Goal: Task Accomplishment & Management: Manage account settings

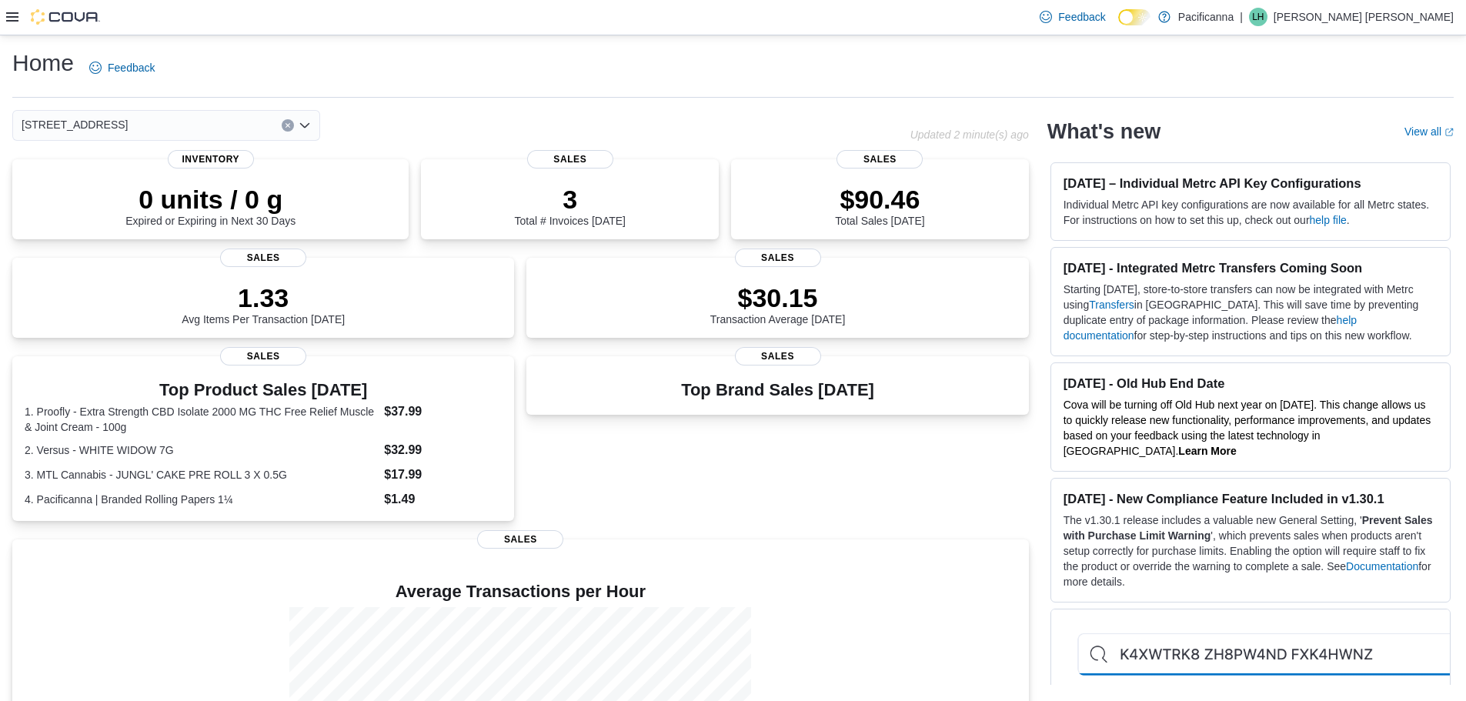
click at [17, 17] on icon at bounding box center [12, 16] width 12 height 9
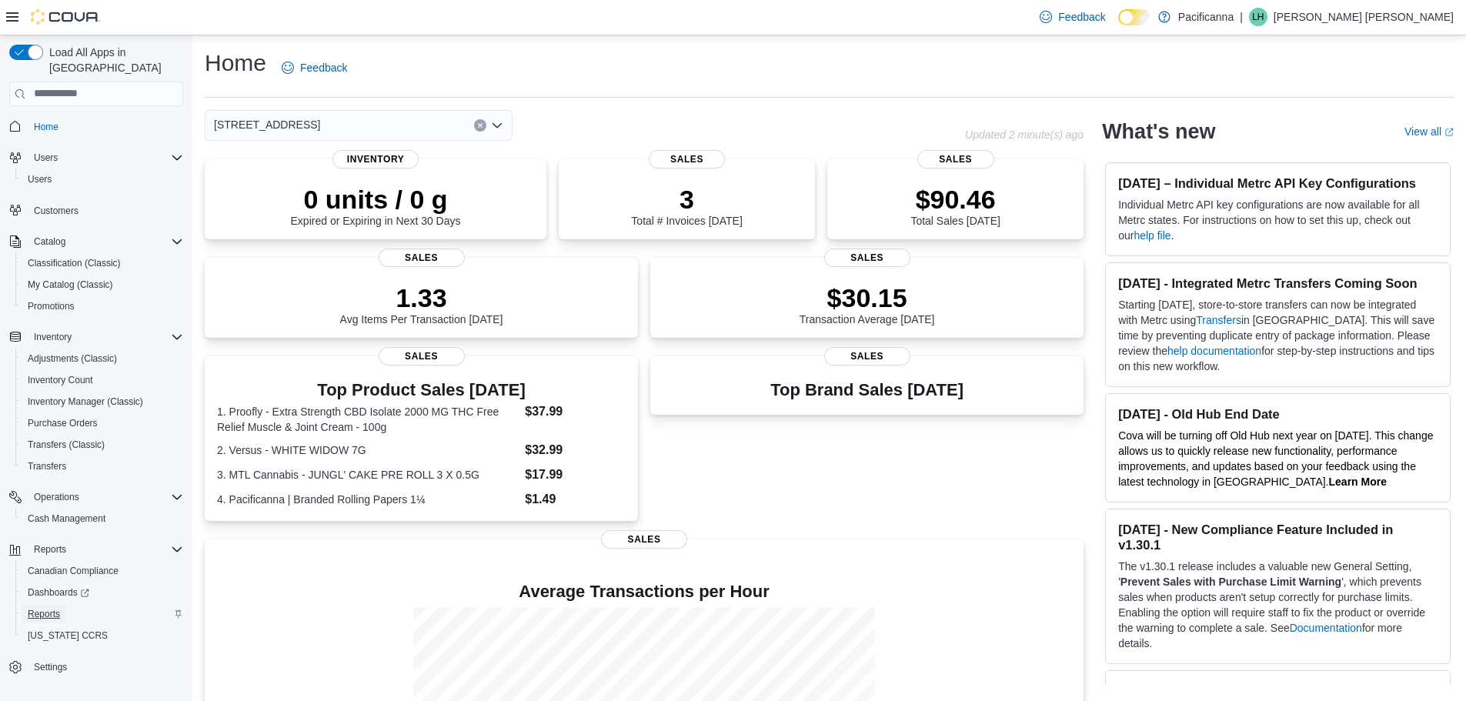
click at [55, 608] on span "Reports" at bounding box center [44, 614] width 32 height 12
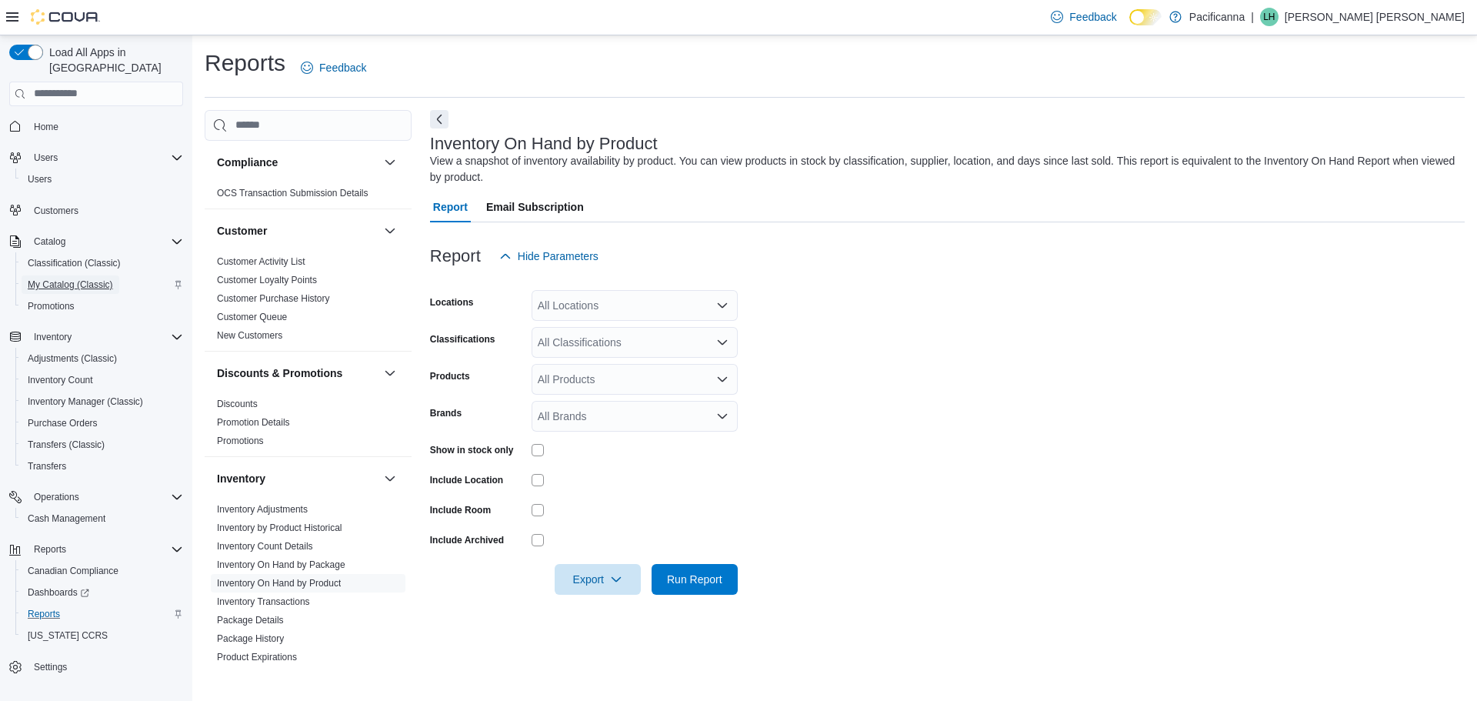
click at [68, 279] on span "My Catalog (Classic)" at bounding box center [70, 285] width 85 height 12
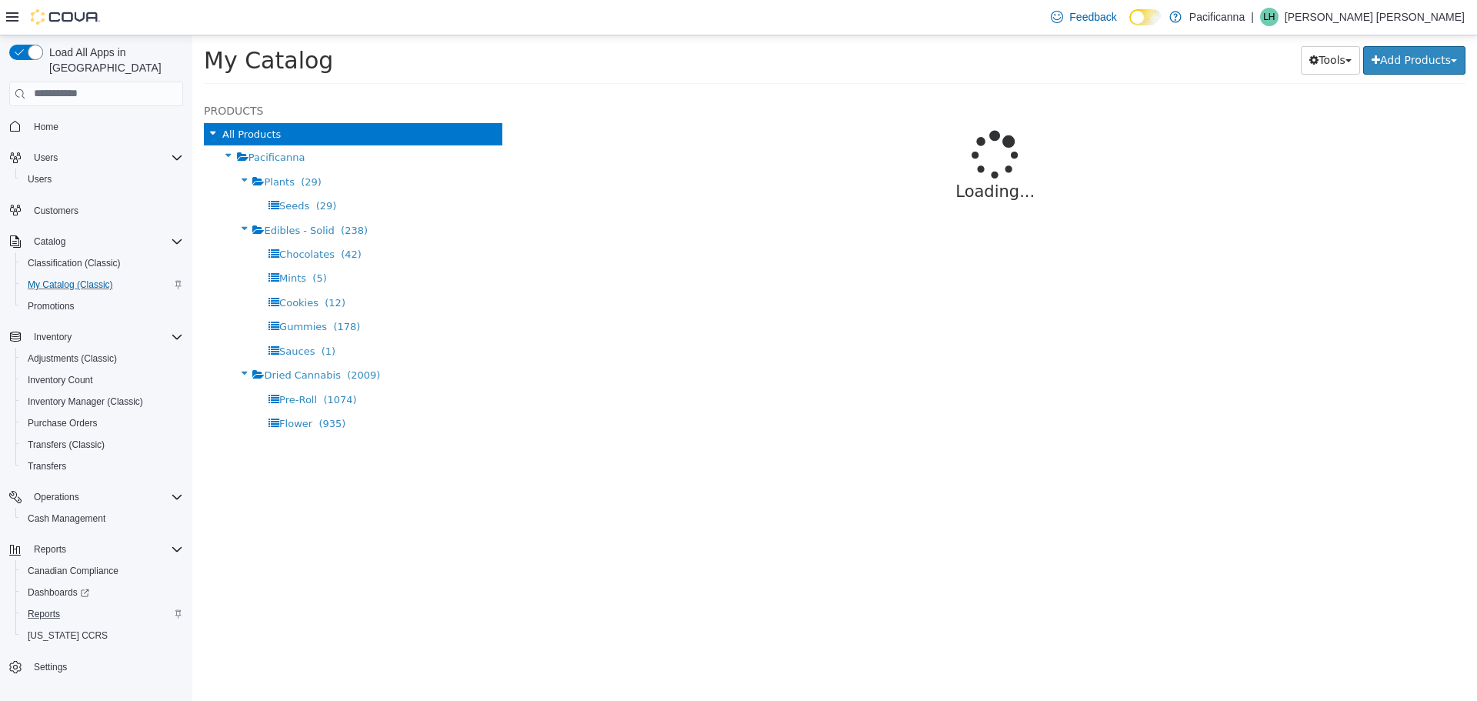
select select "**********"
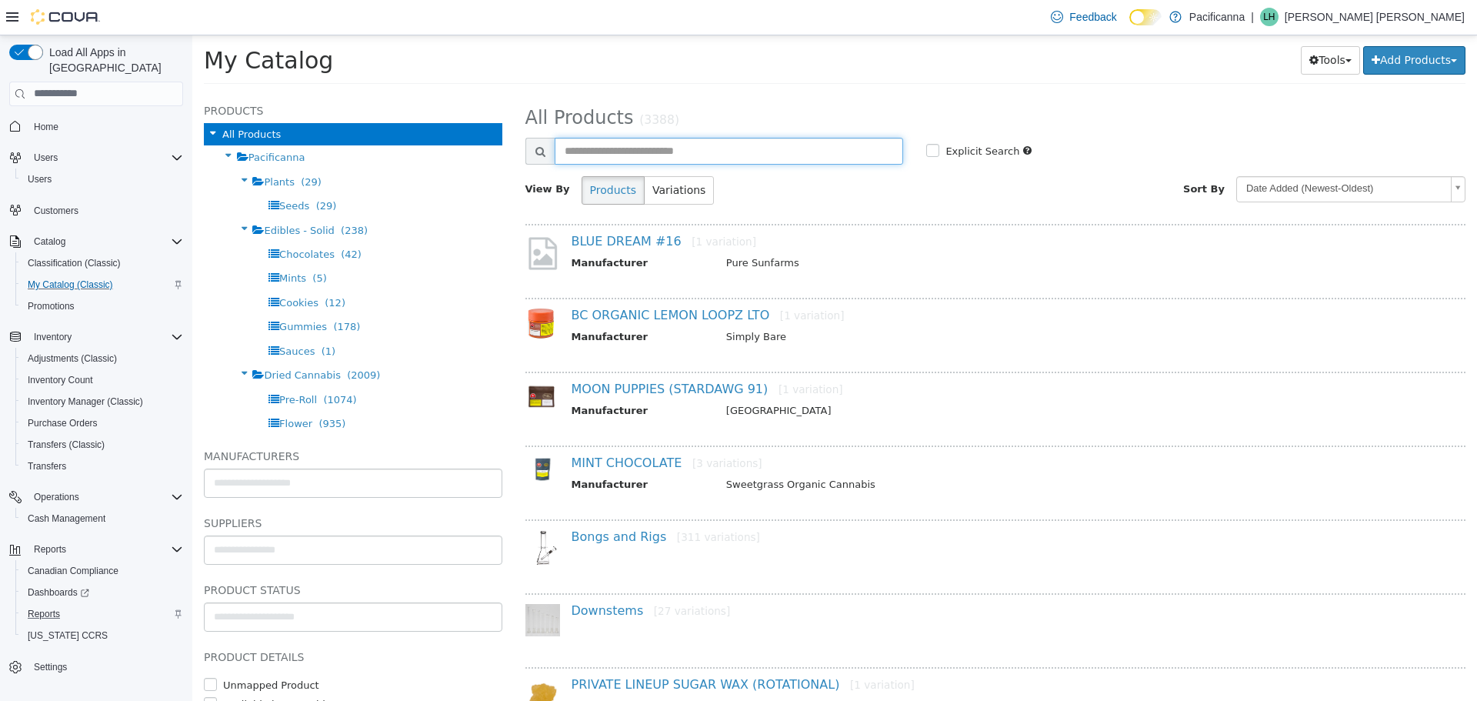
click at [695, 145] on input "text" at bounding box center [729, 150] width 349 height 27
type input "**********"
select select "**********"
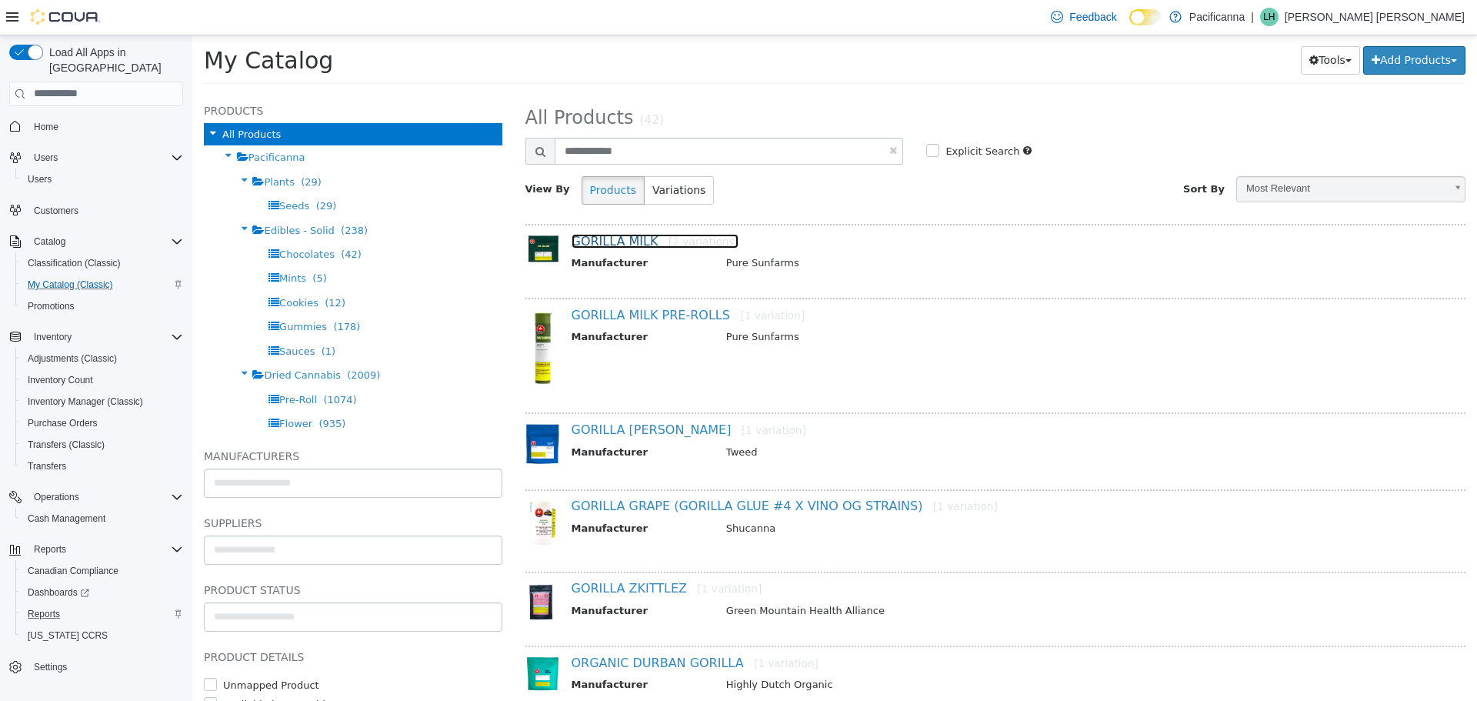
click at [612, 248] on link "GORILLA MILK [2 variations]" at bounding box center [655, 240] width 167 height 15
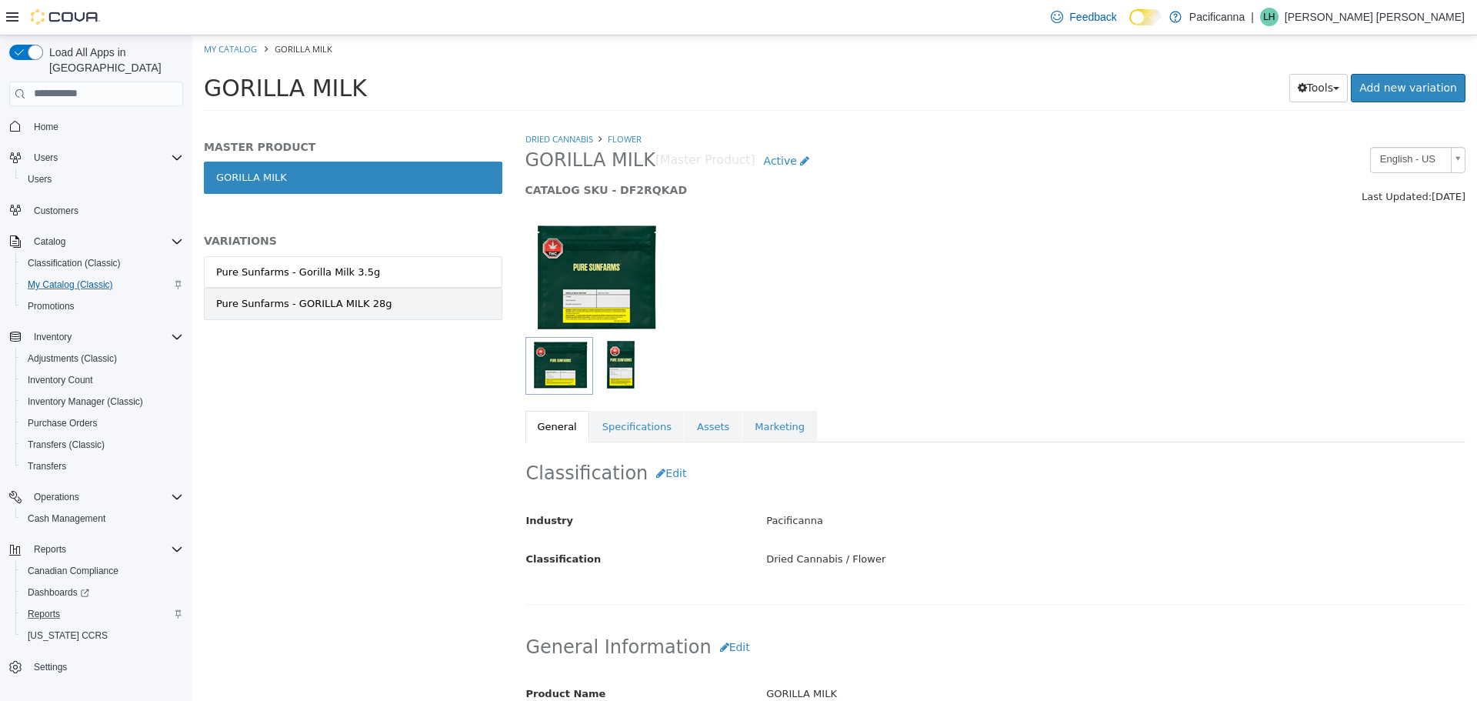
click at [377, 303] on link "Pure Sunfarms - GORILLA MILK 28g" at bounding box center [353, 303] width 299 height 32
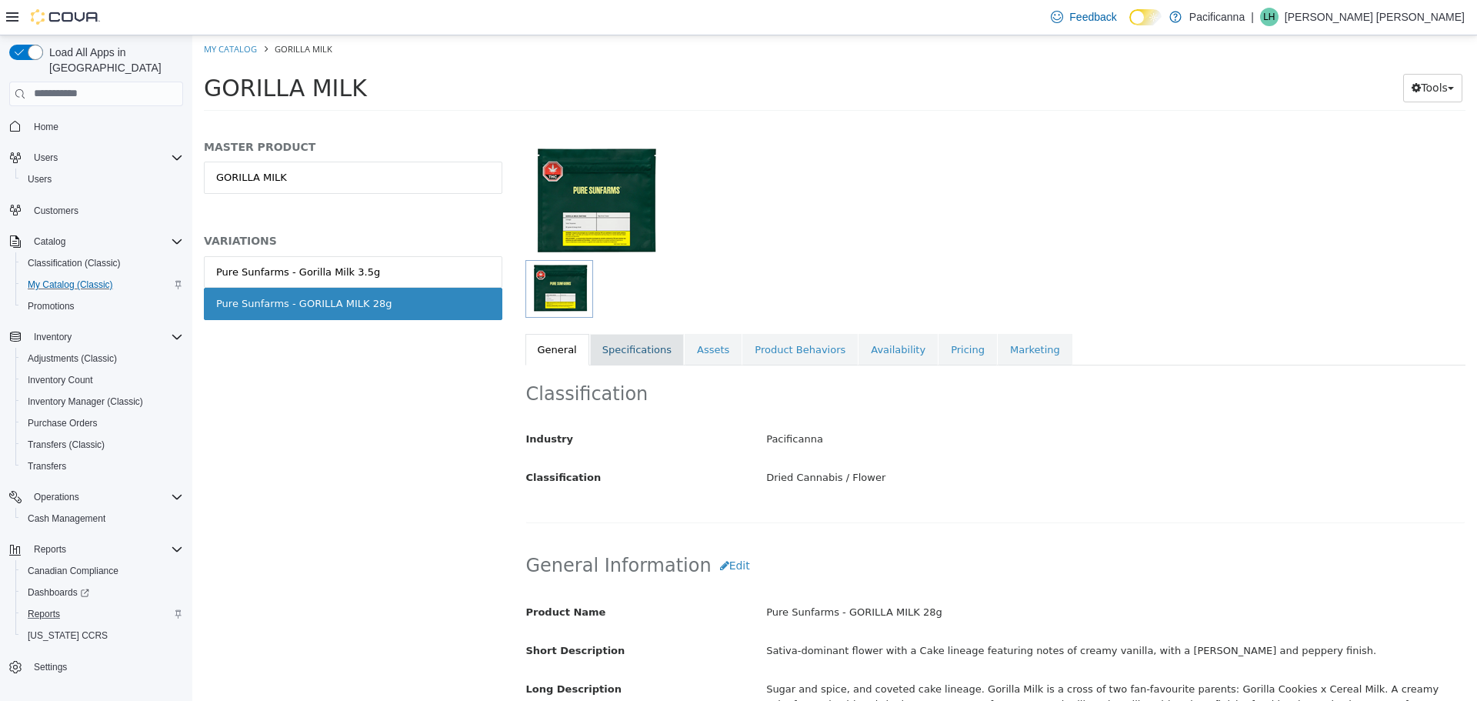
scroll to position [78, 0]
click at [598, 352] on link "Specifications" at bounding box center [637, 348] width 94 height 32
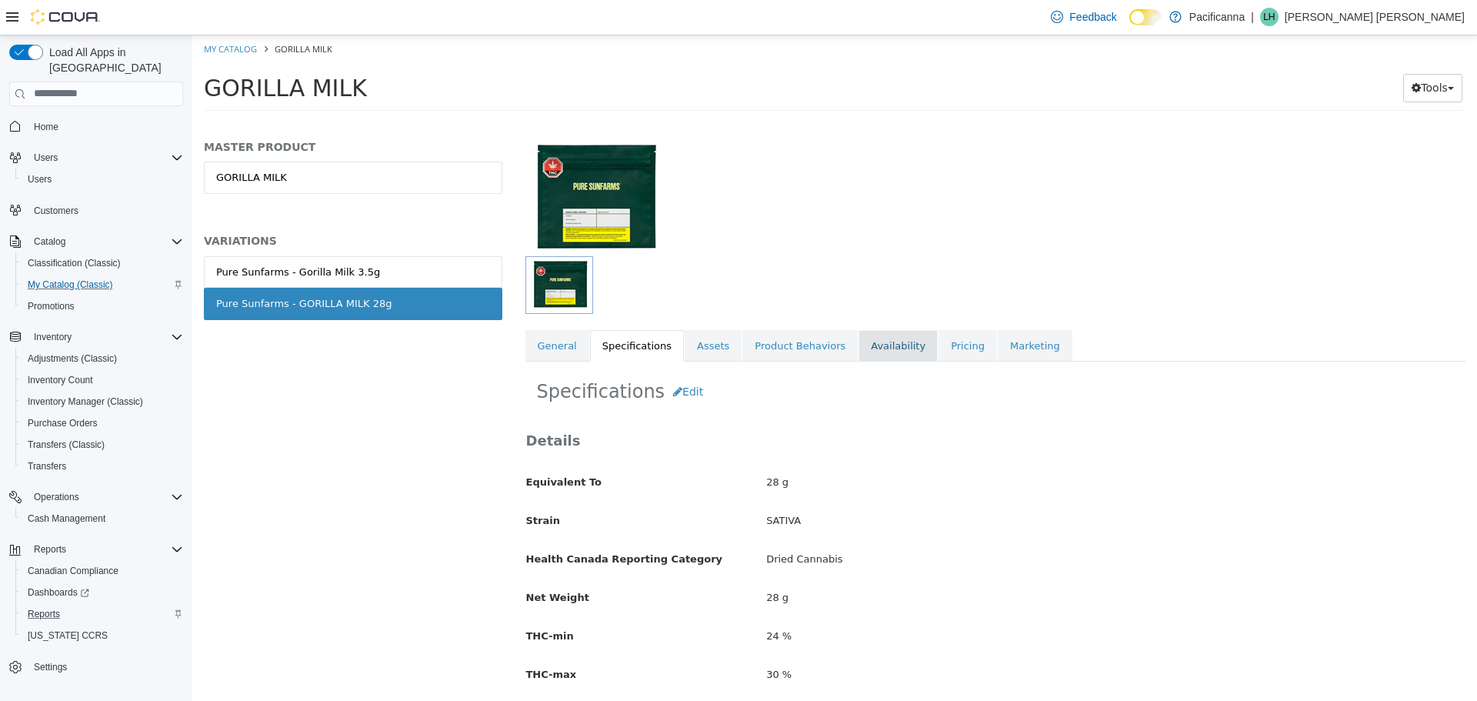
scroll to position [78, 0]
drag, startPoint x: 933, startPoint y: 350, endPoint x: 907, endPoint y: 387, distance: 45.3
click at [939, 350] on link "Pricing" at bounding box center [968, 348] width 58 height 32
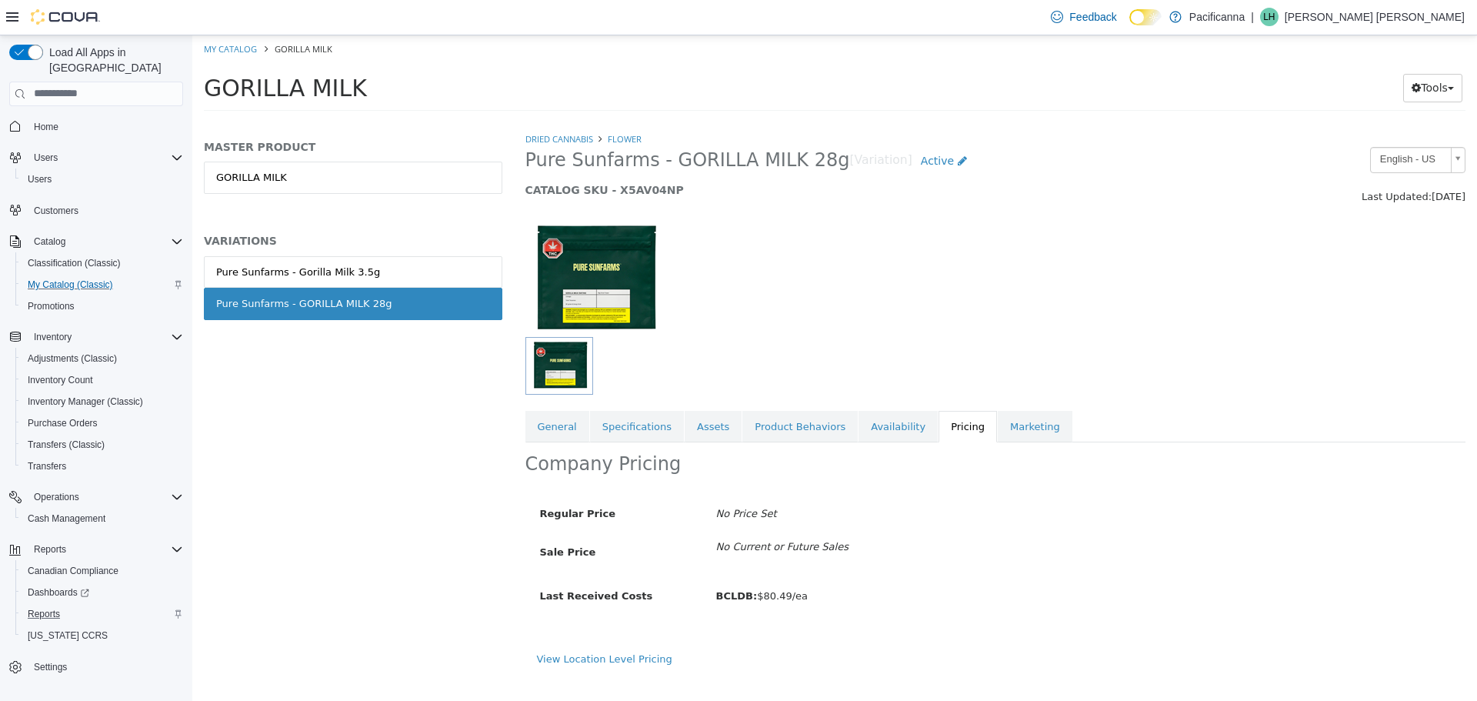
click at [630, 666] on div "View Location Level Pricing" at bounding box center [996, 658] width 918 height 15
click at [635, 659] on link "View Location Level Pricing" at bounding box center [604, 659] width 135 height 12
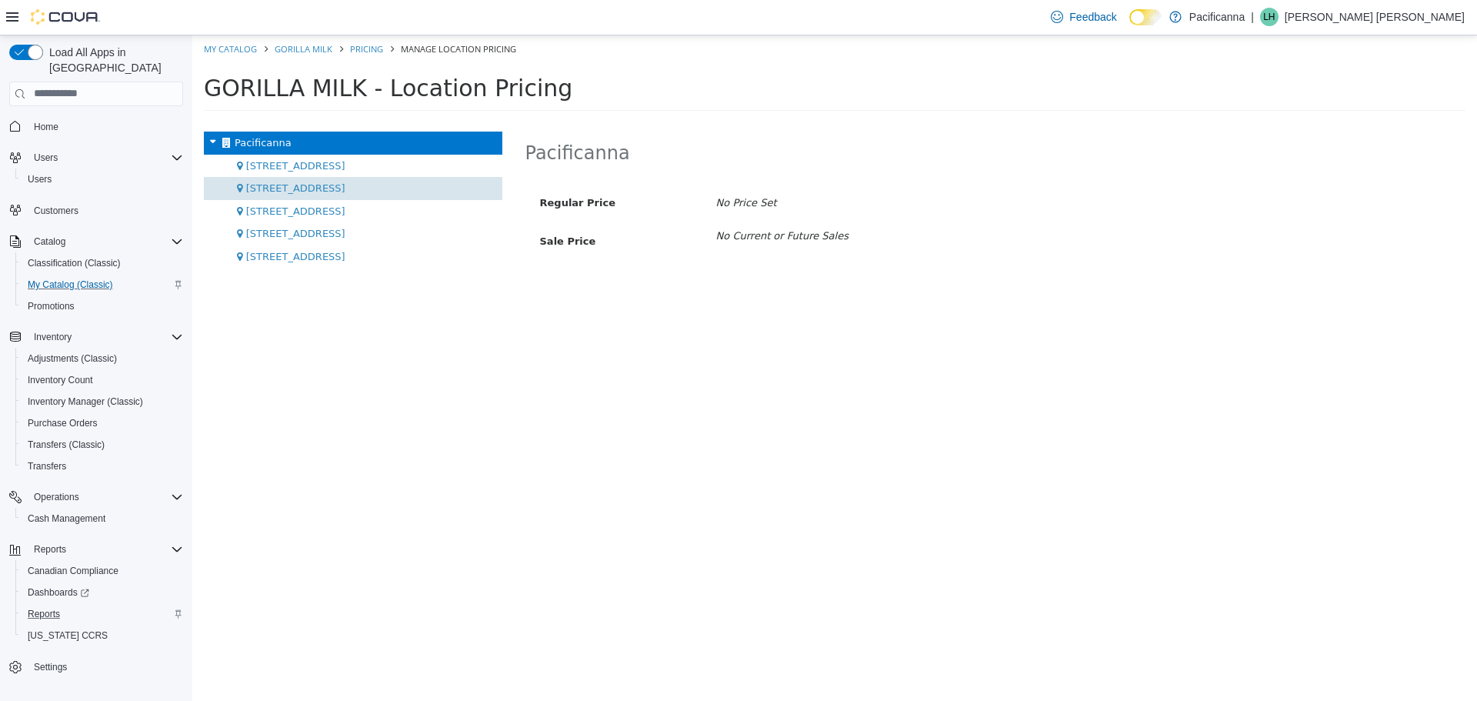
click at [248, 190] on span "[STREET_ADDRESS]" at bounding box center [295, 188] width 99 height 12
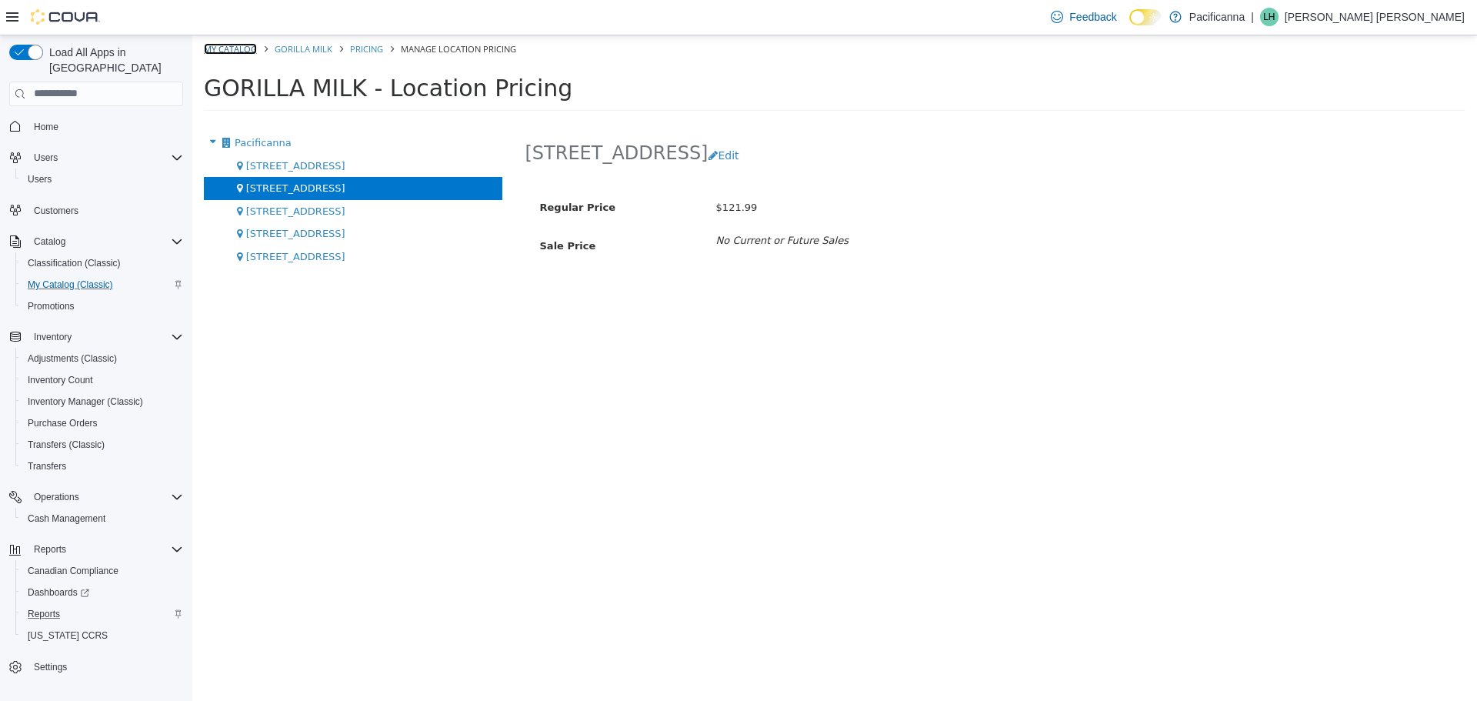
click at [240, 48] on link "My Catalog" at bounding box center [230, 48] width 53 height 12
select select "**********"
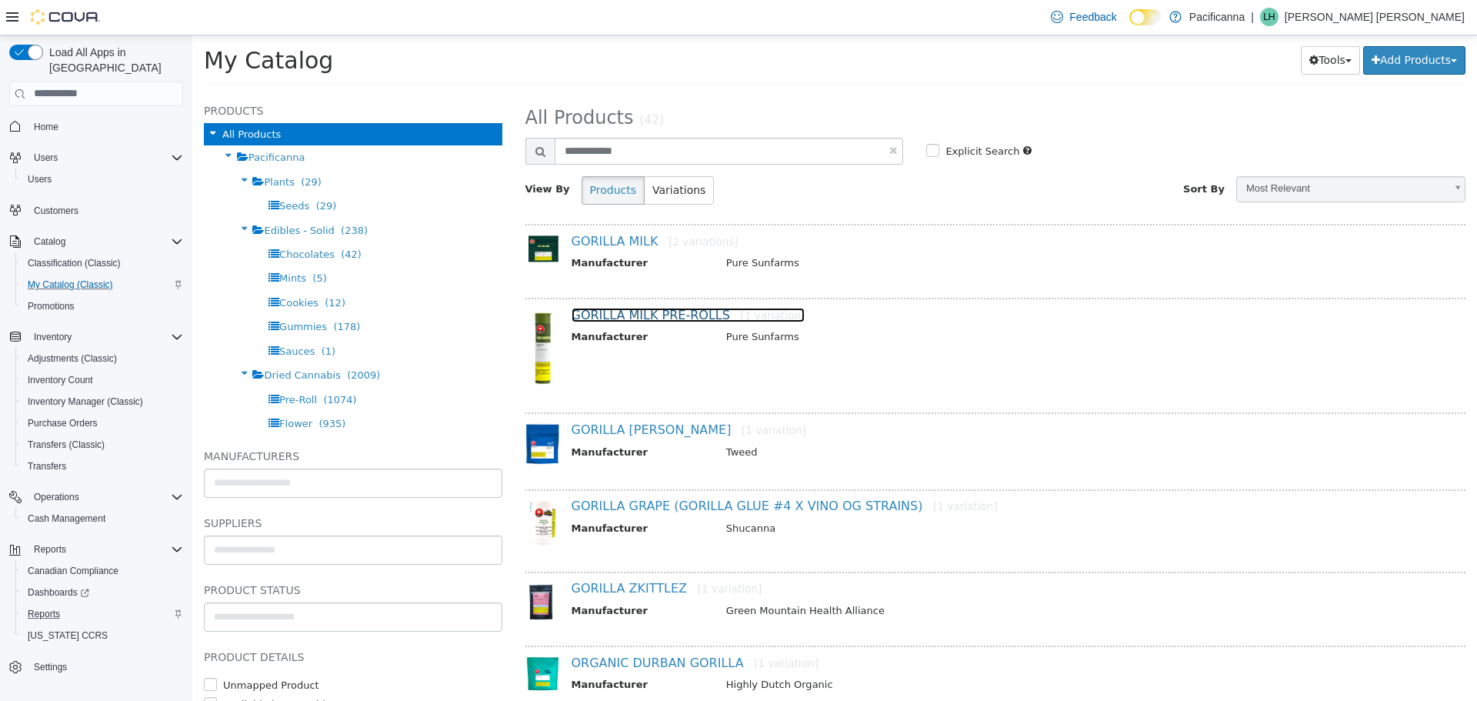
click at [696, 318] on link "GORILLA MILK PRE-ROLLS [1 variation]" at bounding box center [689, 314] width 234 height 15
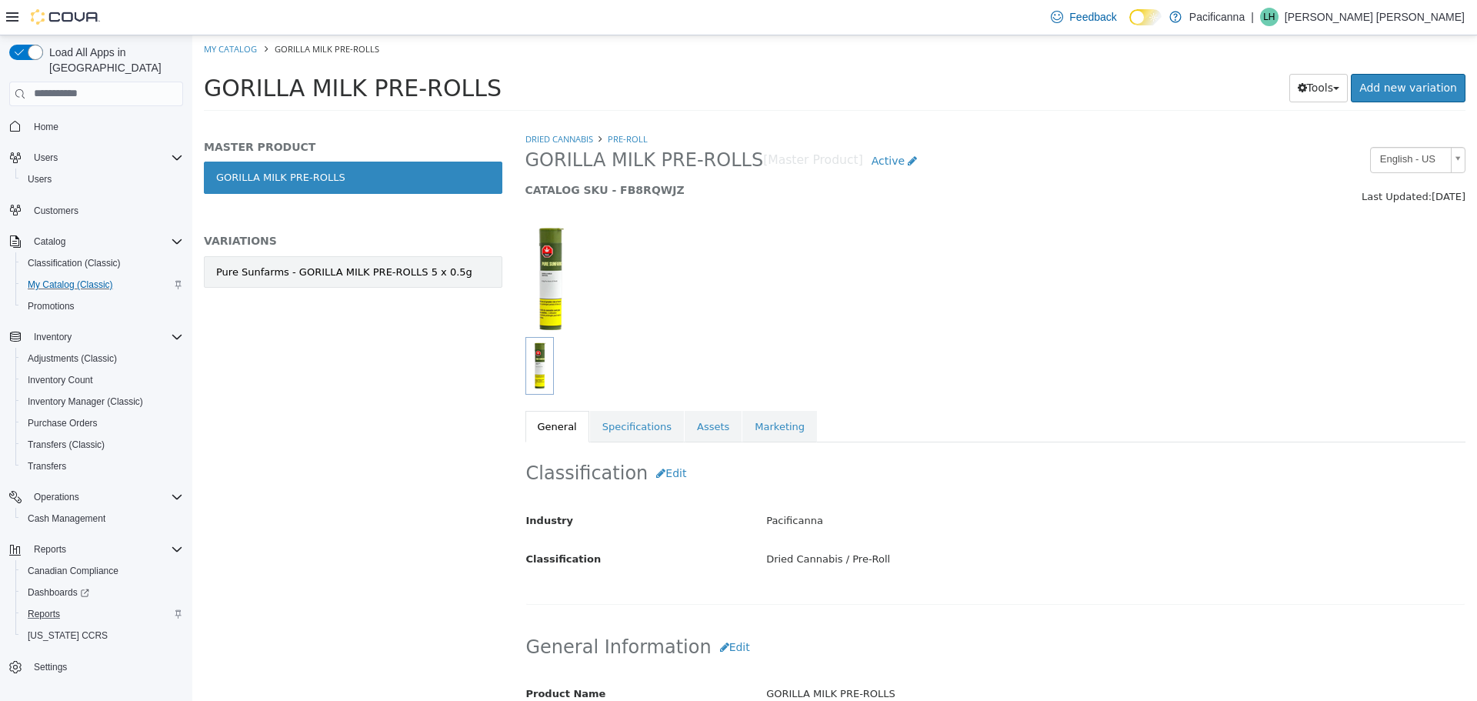
click at [426, 272] on div "Pure Sunfarms - GORILLA MILK PRE-ROLLS 5 x 0.5g" at bounding box center [344, 271] width 256 height 15
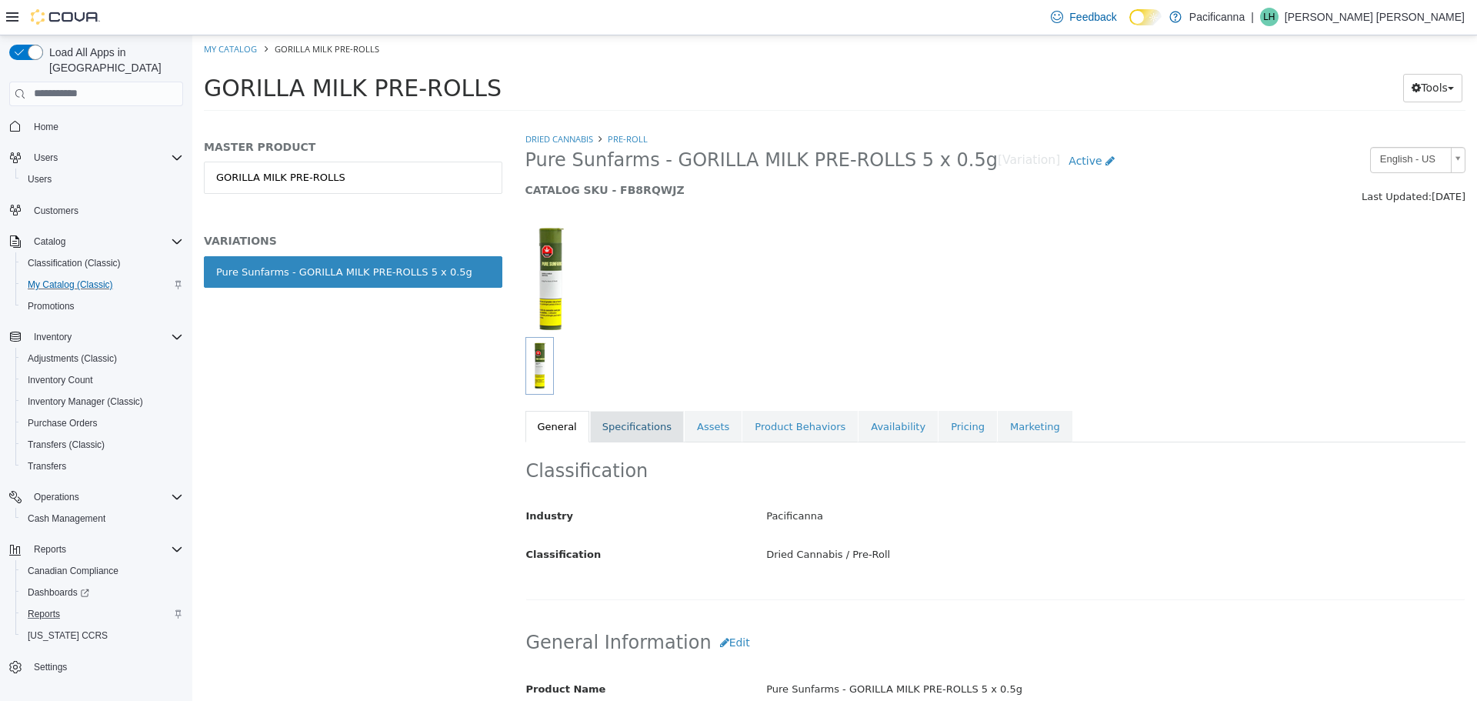
click at [638, 426] on link "Specifications" at bounding box center [637, 426] width 94 height 32
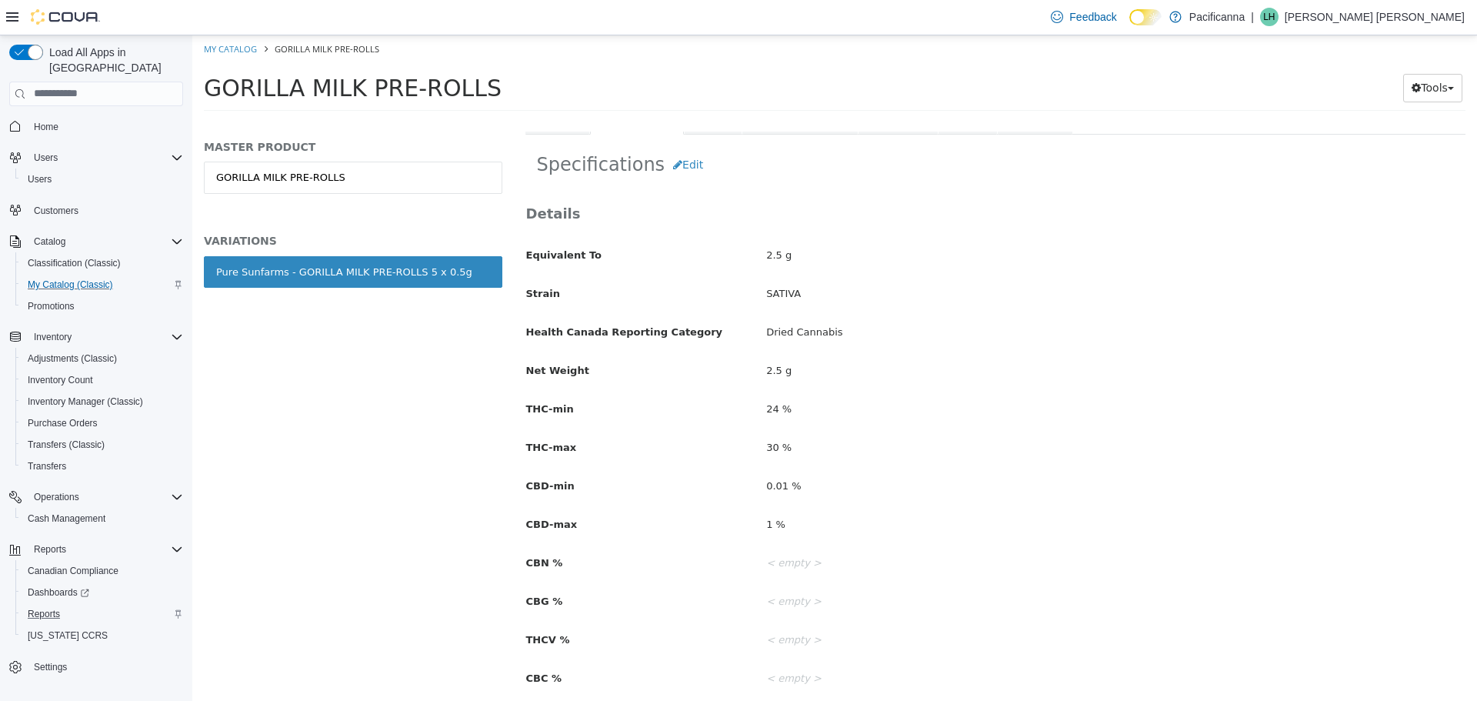
scroll to position [77, 0]
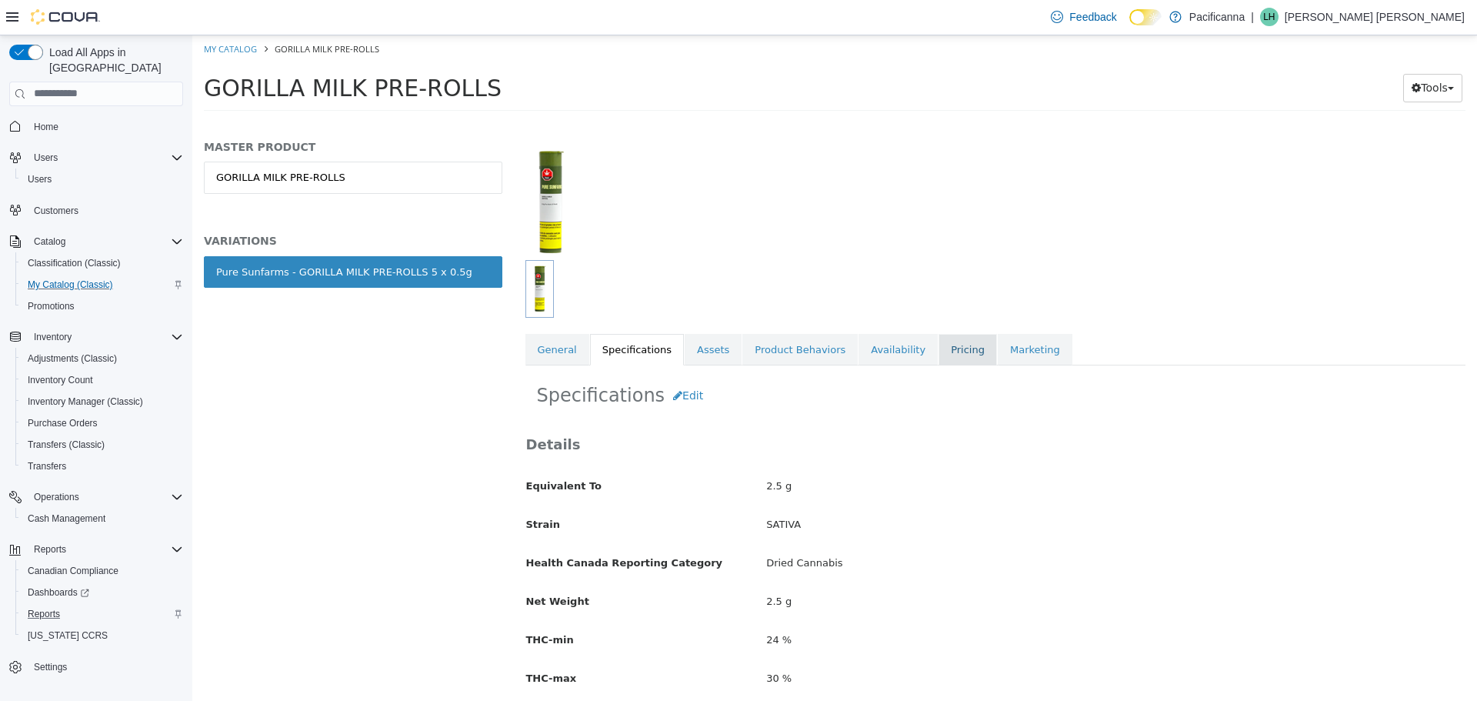
drag, startPoint x: 933, startPoint y: 345, endPoint x: 925, endPoint y: 346, distance: 7.8
click at [939, 345] on link "Pricing" at bounding box center [968, 349] width 58 height 32
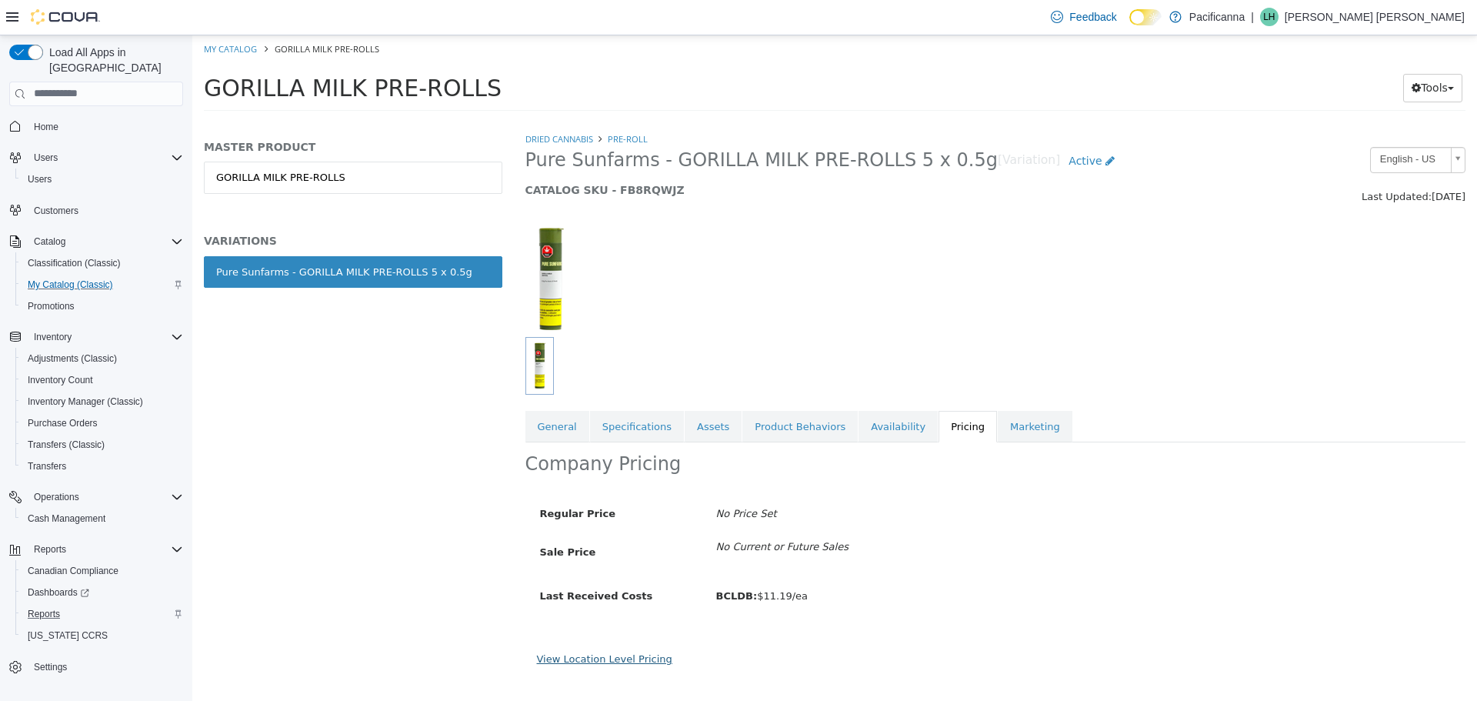
click at [596, 653] on link "View Location Level Pricing" at bounding box center [604, 659] width 135 height 12
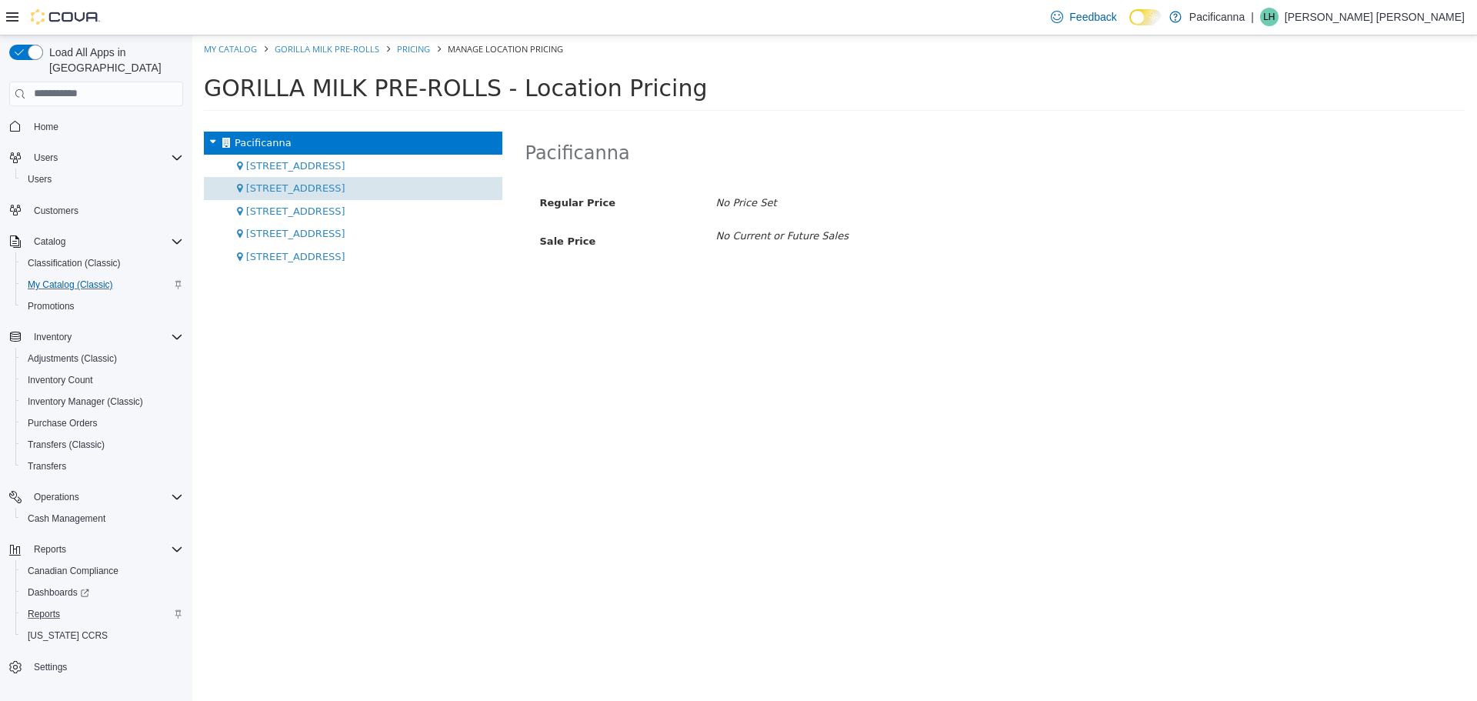
click at [331, 186] on div "[STREET_ADDRESS]" at bounding box center [353, 187] width 299 height 23
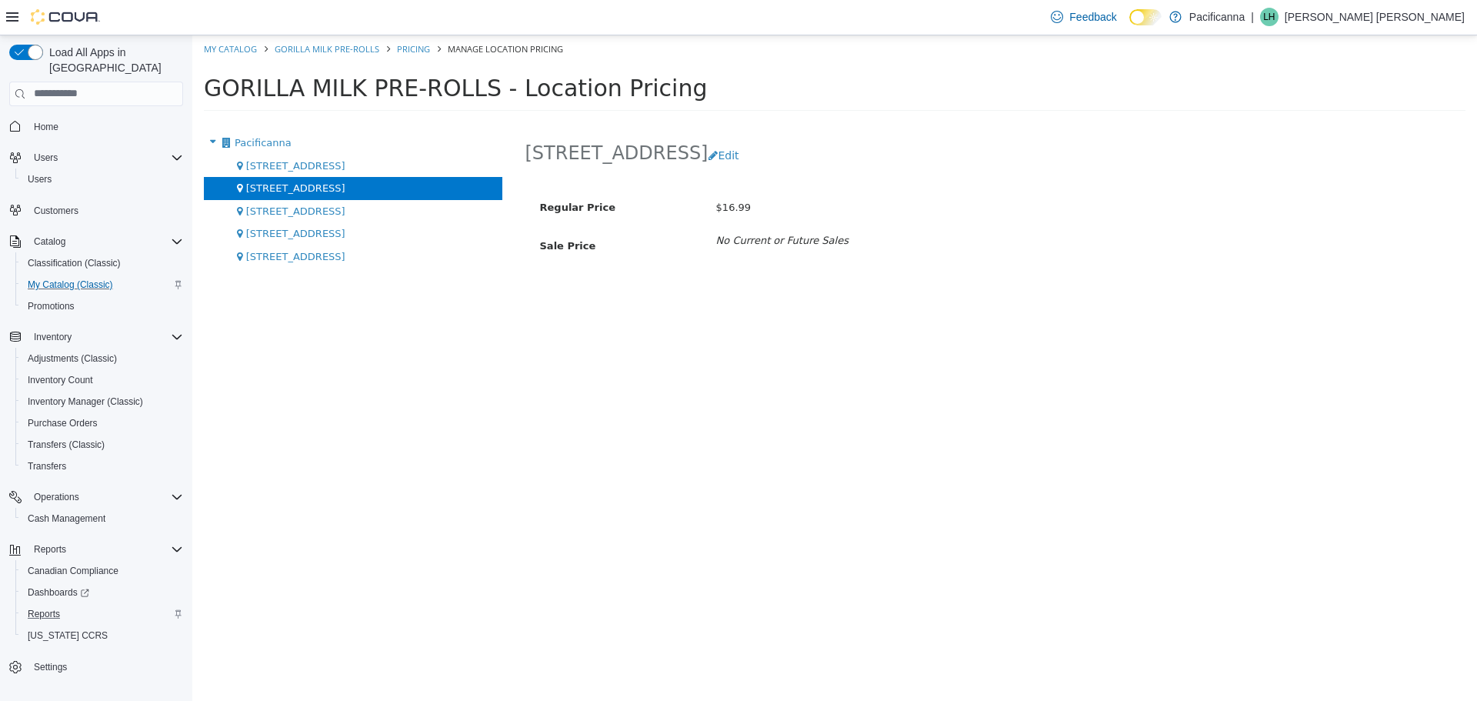
drag, startPoint x: 230, startPoint y: 33, endPoint x: 24, endPoint y: 8, distance: 207.7
click at [230, 33] on div "Feedback Dark Mode Pacificanna | LH Lauryn H-W" at bounding box center [738, 17] width 1477 height 35
click at [216, 46] on link "My Catalog" at bounding box center [230, 48] width 53 height 12
select select "**********"
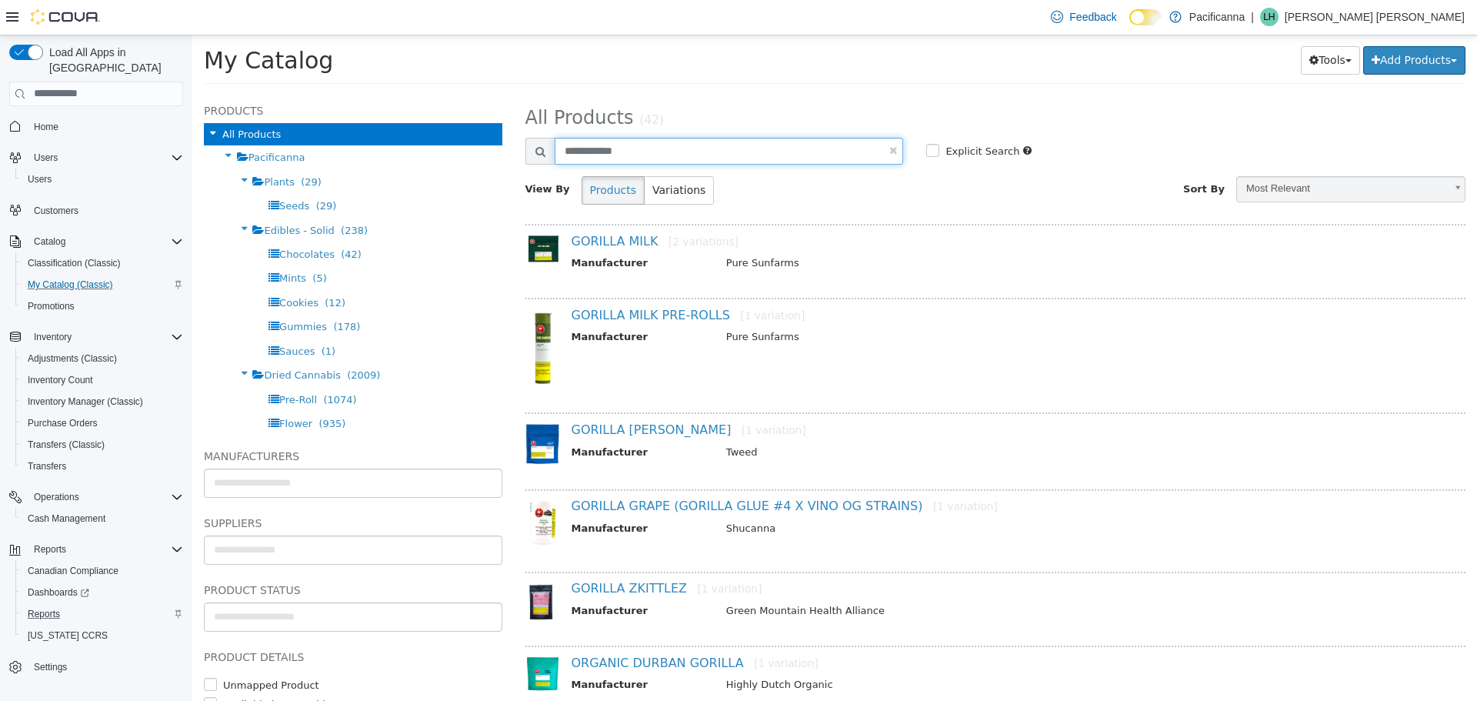
drag, startPoint x: 720, startPoint y: 154, endPoint x: 0, endPoint y: 204, distance: 722.0
click at [192, 93] on html "Saving Bulk Changes... × My Catalog GORILLA MILK PRE-ROLLS Pricing Manage Locat…" at bounding box center [834, 64] width 1285 height 58
type input "**********"
select select "**********"
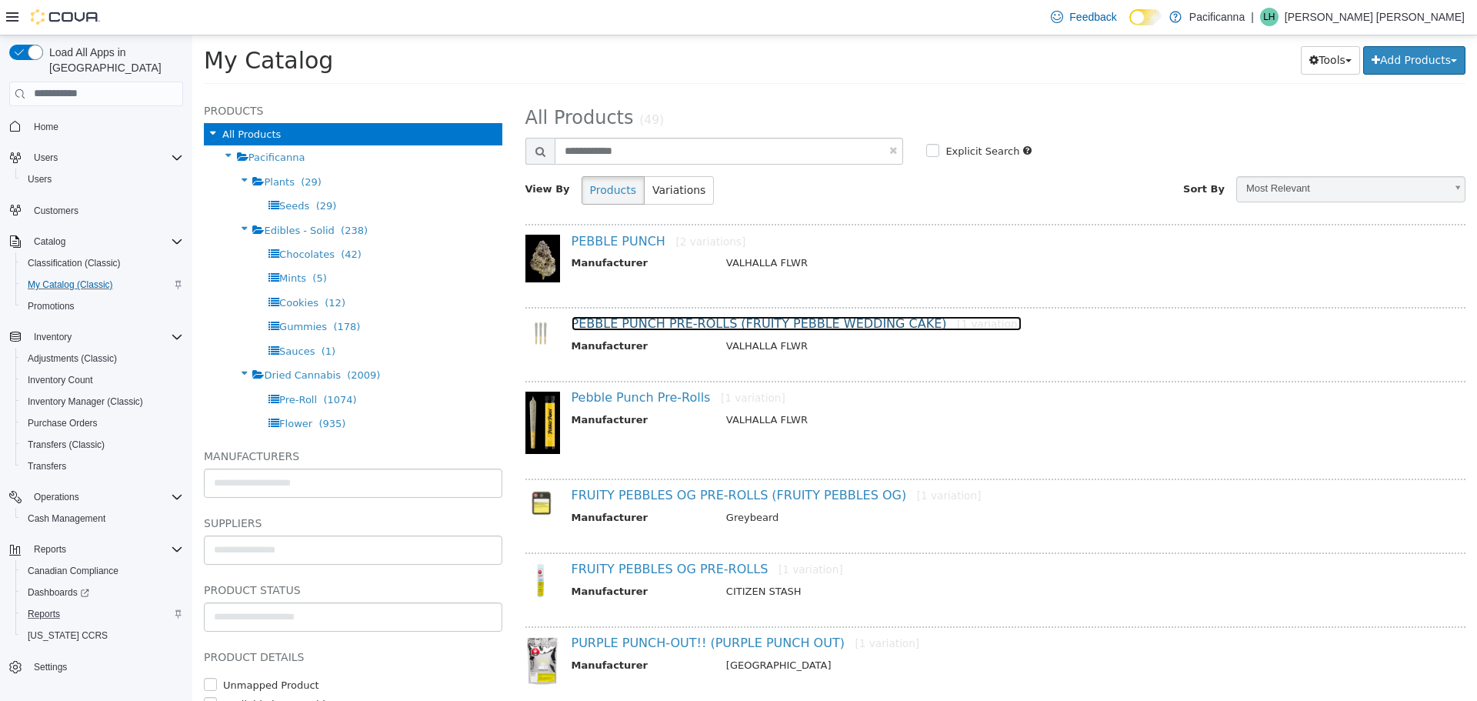
click at [687, 320] on link "PEBBLE PUNCH PRE-ROLLS (FRUITY PEBBLE WEDDING CAKE) [1 variation]" at bounding box center [797, 322] width 450 height 15
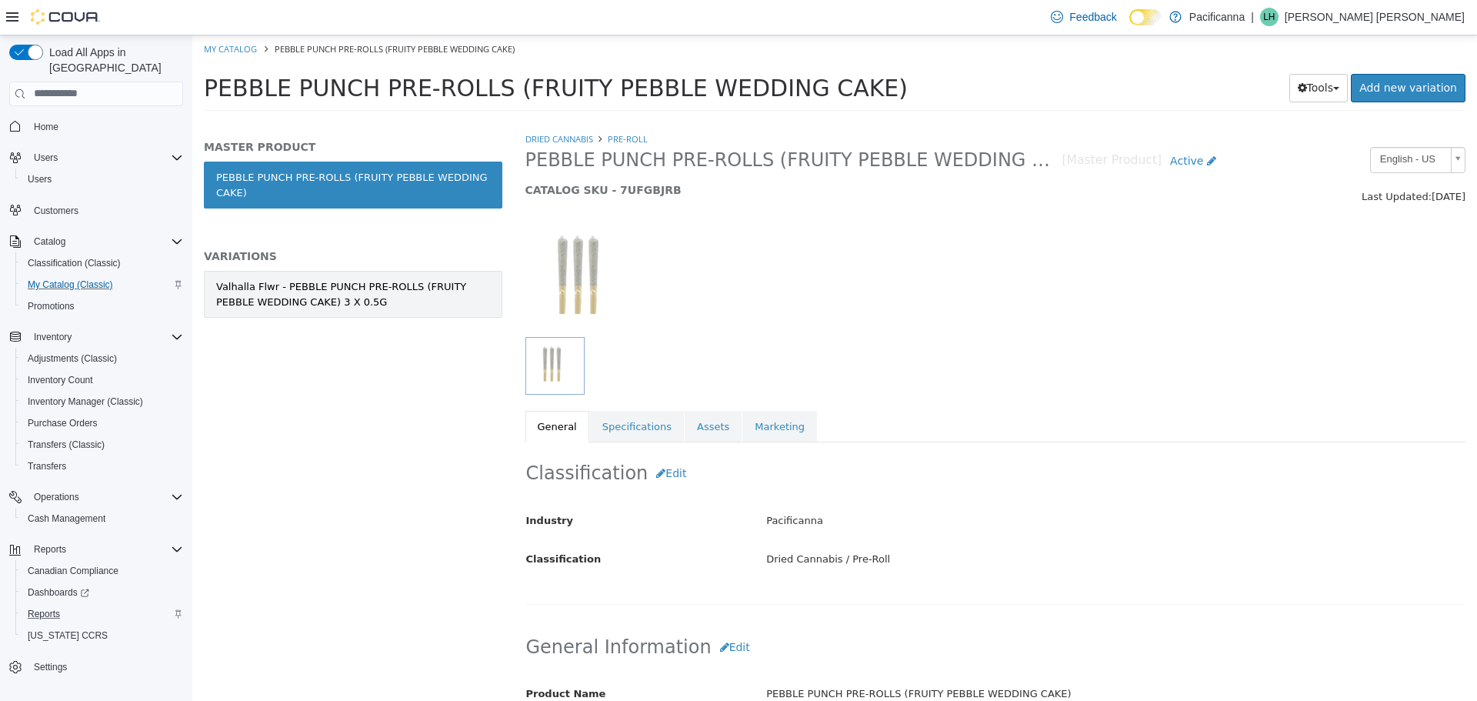
click at [427, 282] on div "Valhalla Flwr - PEBBLE PUNCH PRE-ROLLS (FRUITY PEBBLE WEDDING CAKE) 3 X 0.5G" at bounding box center [353, 294] width 274 height 30
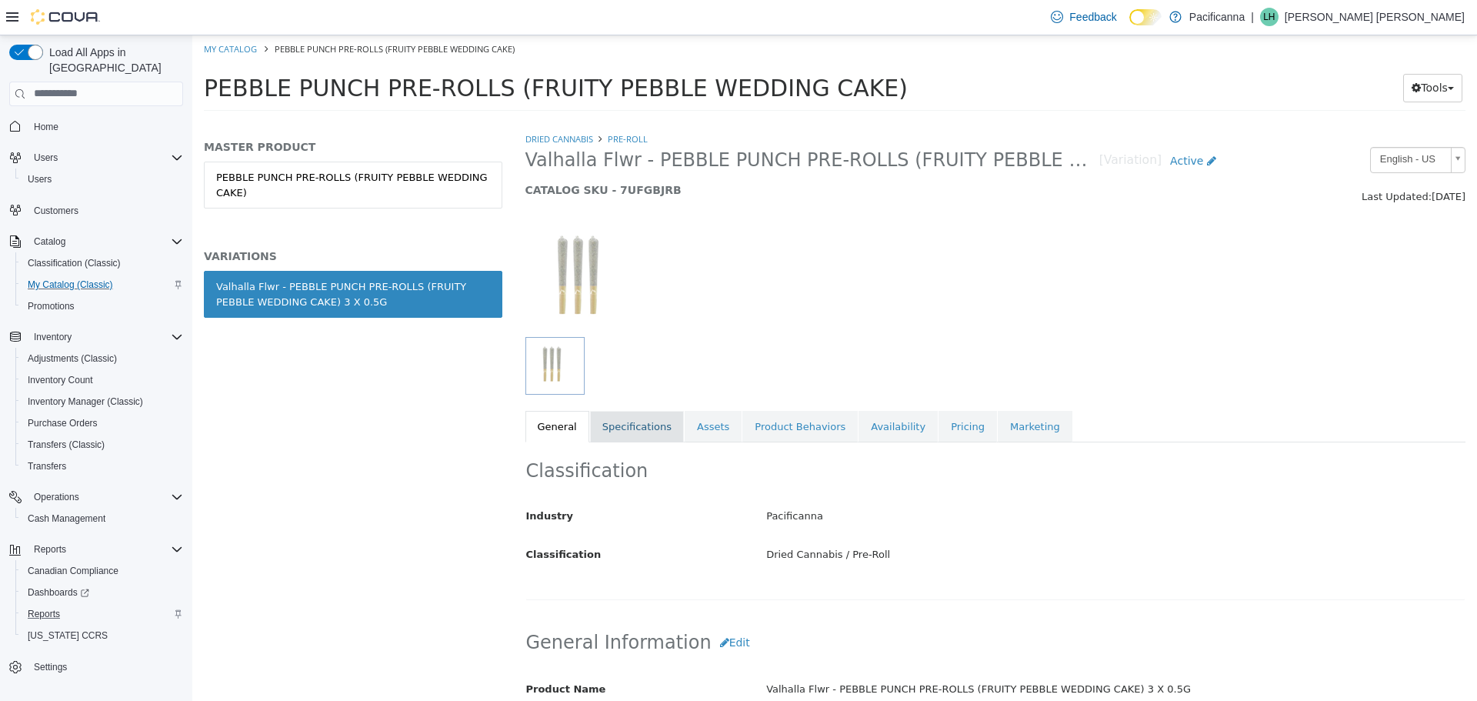
click at [617, 438] on link "Specifications" at bounding box center [637, 426] width 94 height 32
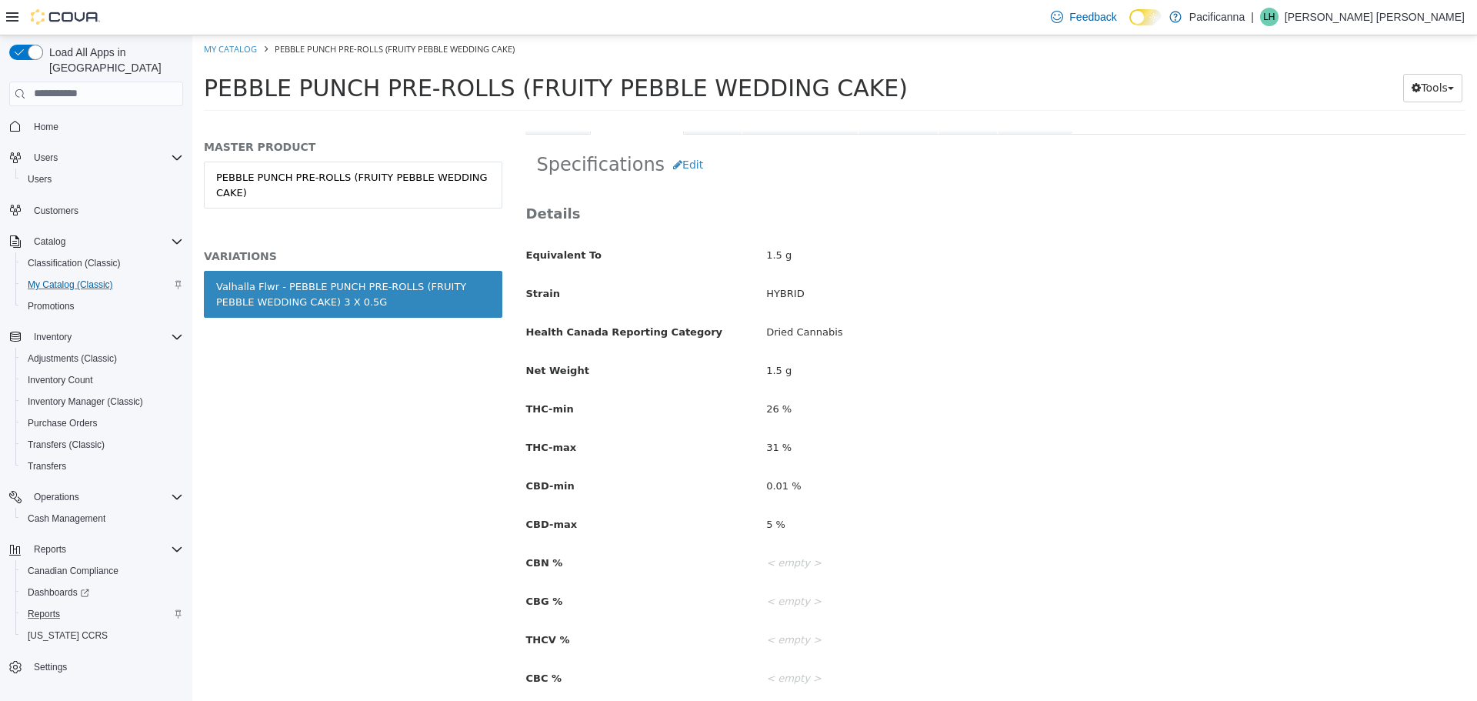
scroll to position [154, 0]
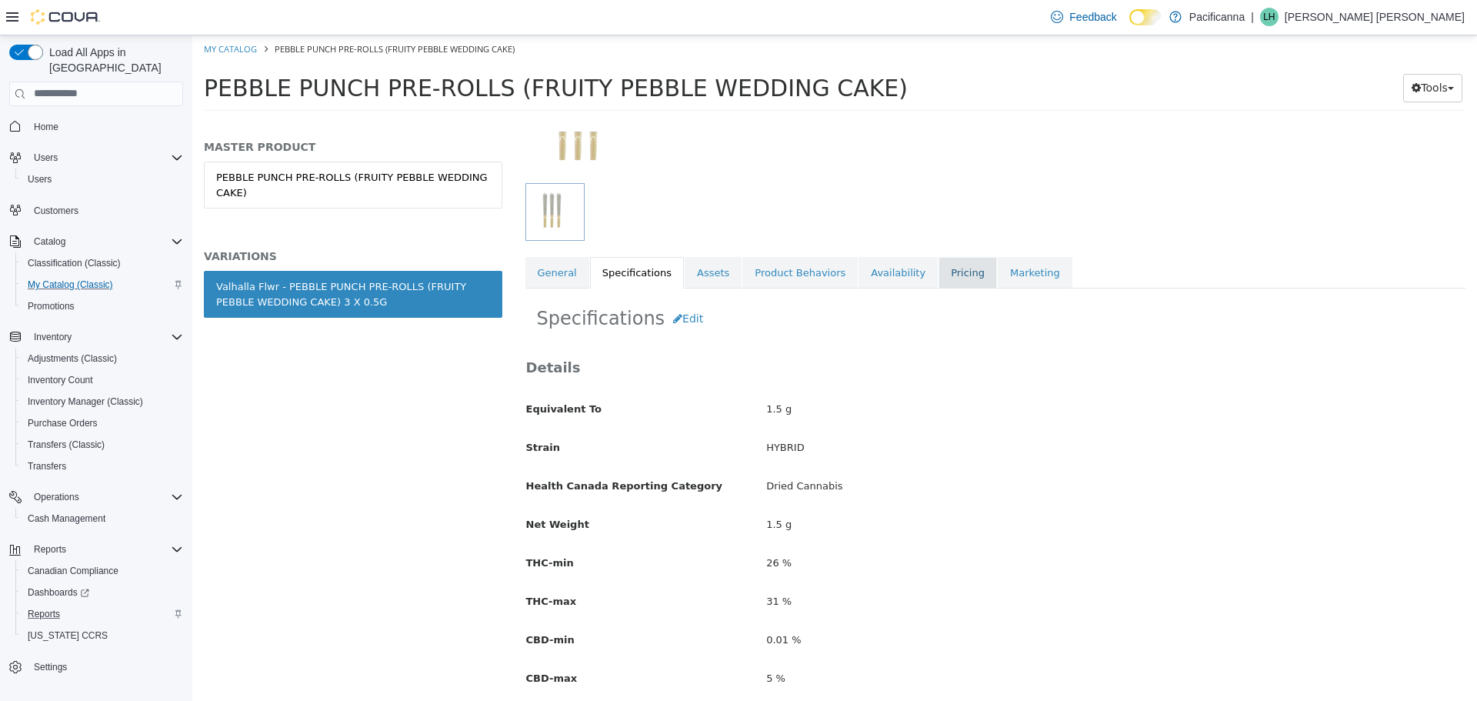
click at [939, 269] on link "Pricing" at bounding box center [968, 272] width 58 height 32
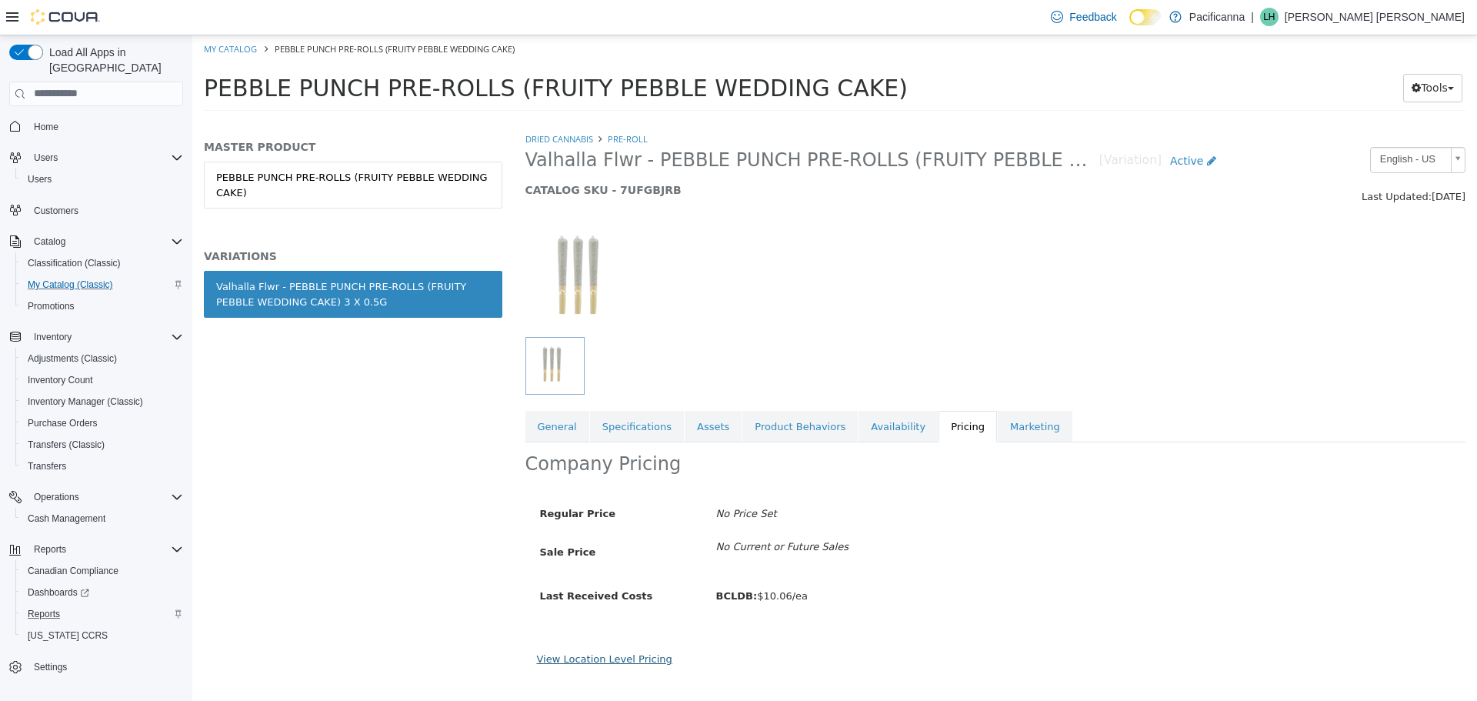
click at [607, 661] on link "View Location Level Pricing" at bounding box center [604, 659] width 135 height 12
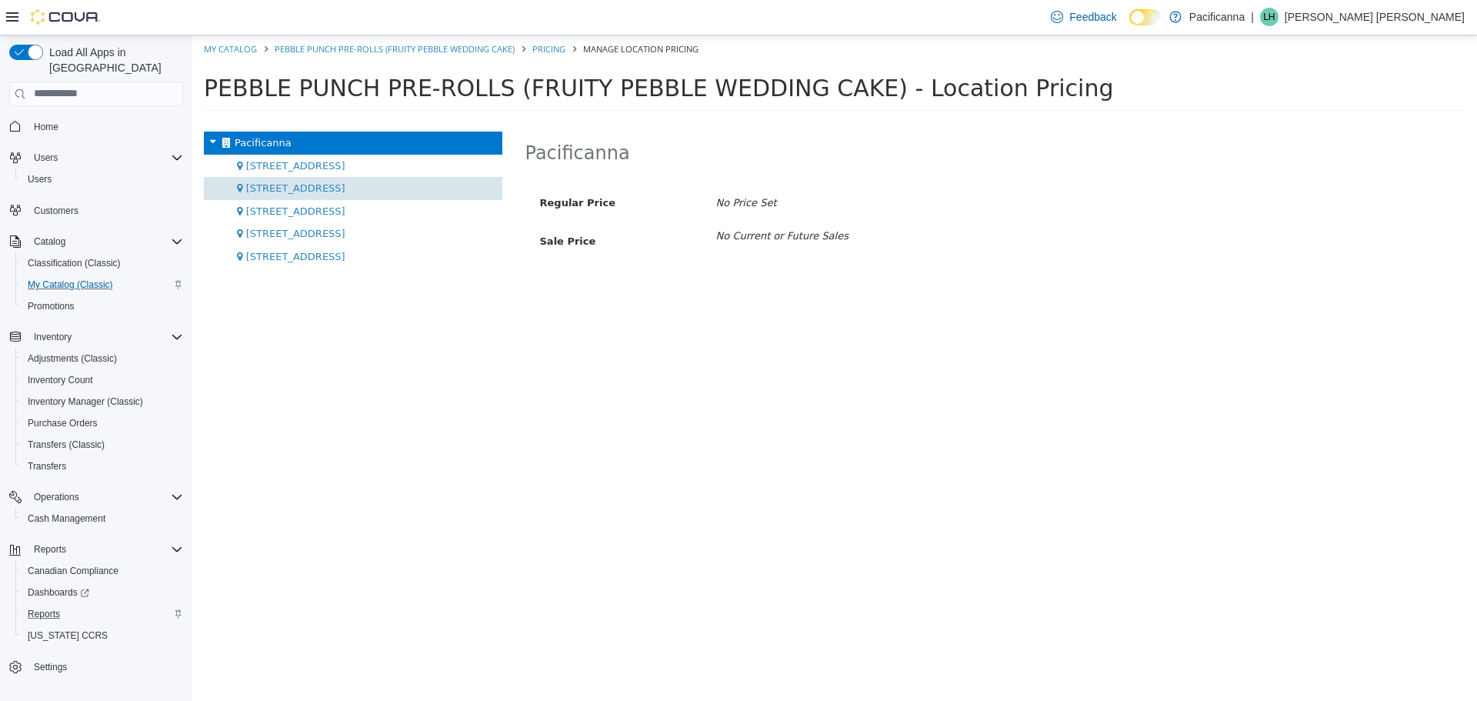
click at [324, 183] on div "[STREET_ADDRESS]" at bounding box center [353, 187] width 299 height 23
